Goal: Task Accomplishment & Management: Manage account settings

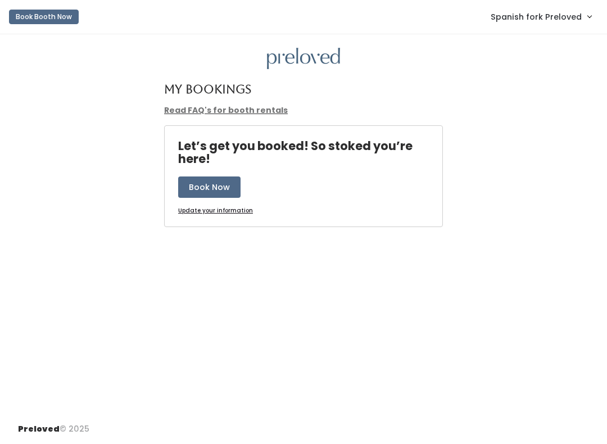
click at [581, 13] on span "Spanish fork Preloved" at bounding box center [536, 17] width 91 height 12
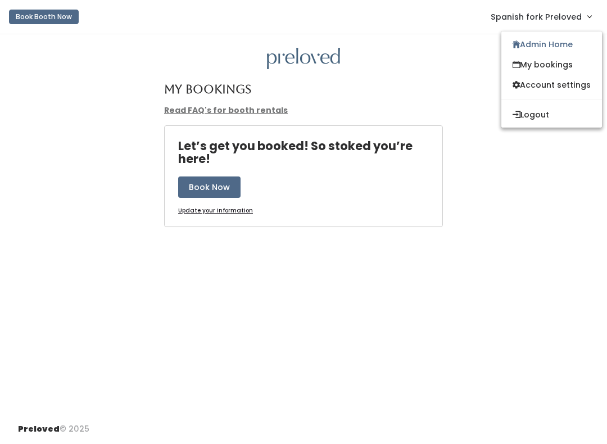
click at [552, 41] on link "Admin Home" at bounding box center [552, 44] width 101 height 20
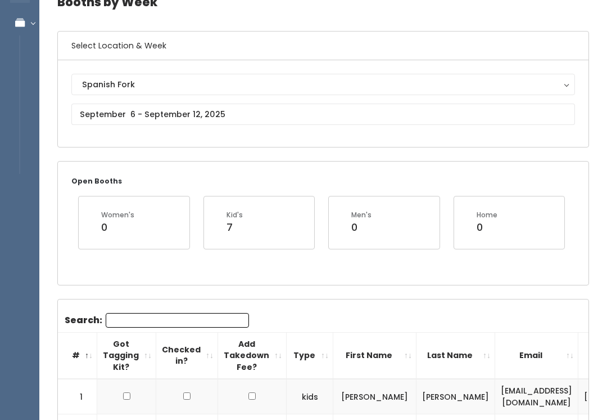
scroll to position [61, 0]
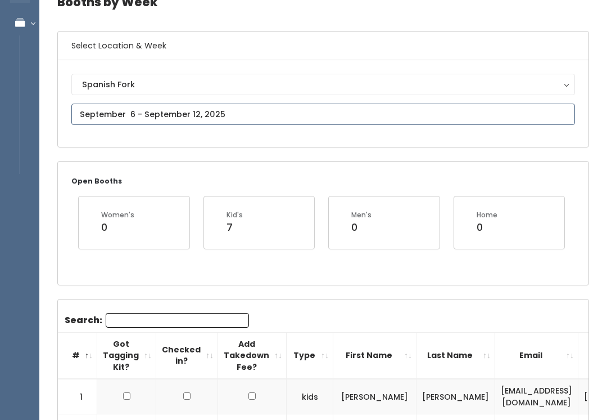
click at [467, 124] on input "text" at bounding box center [323, 113] width 504 height 21
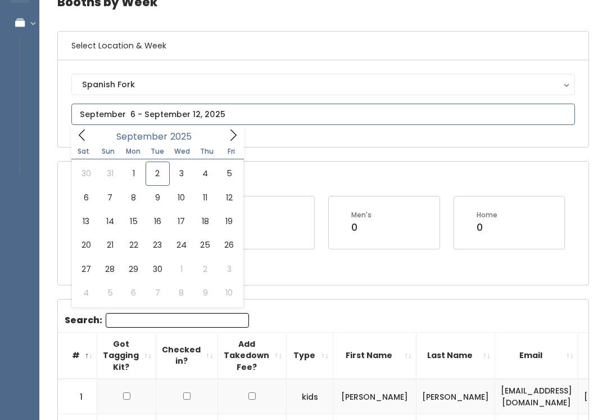
click at [82, 135] on icon at bounding box center [82, 135] width 12 height 12
type input "August 23 to August 29"
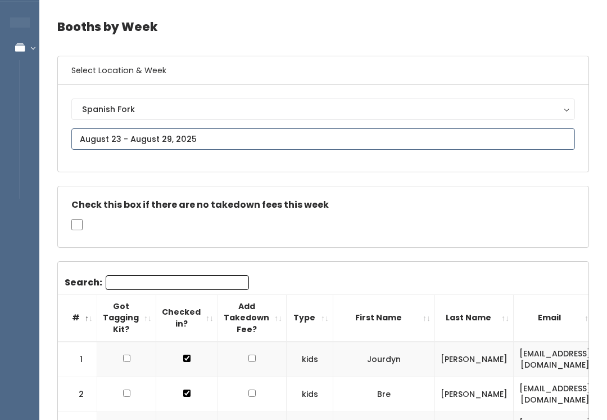
click at [254, 134] on input "text" at bounding box center [323, 139] width 504 height 21
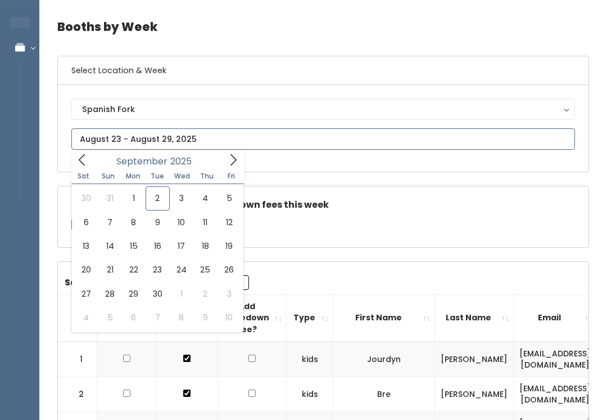
scroll to position [36, 0]
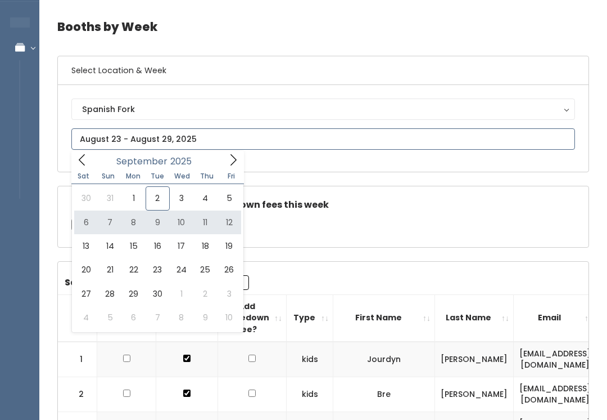
type input "September 6 to September 12"
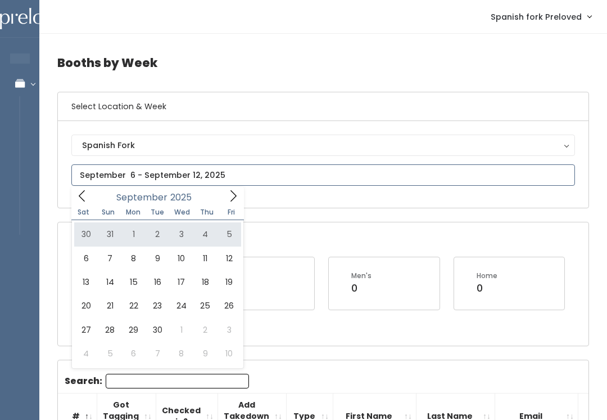
type input "August 30 to September 5"
